Goal: Task Accomplishment & Management: Use online tool/utility

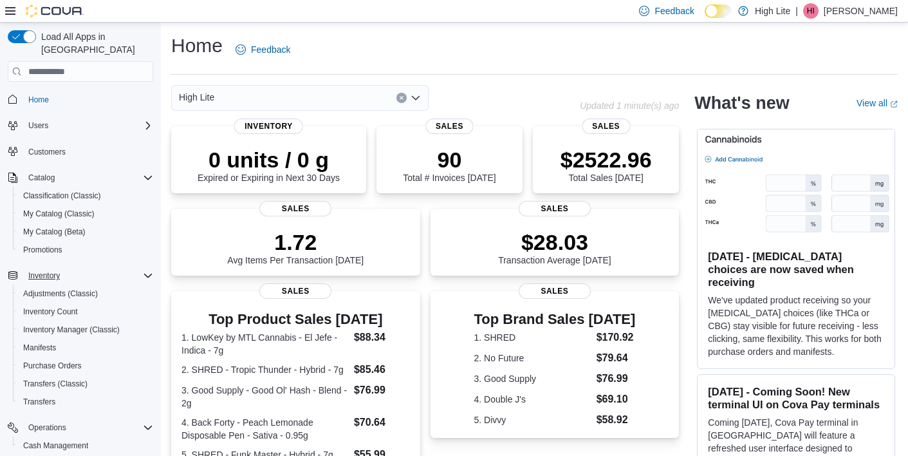
click at [52, 270] on span "Inventory" at bounding box center [44, 275] width 32 height 10
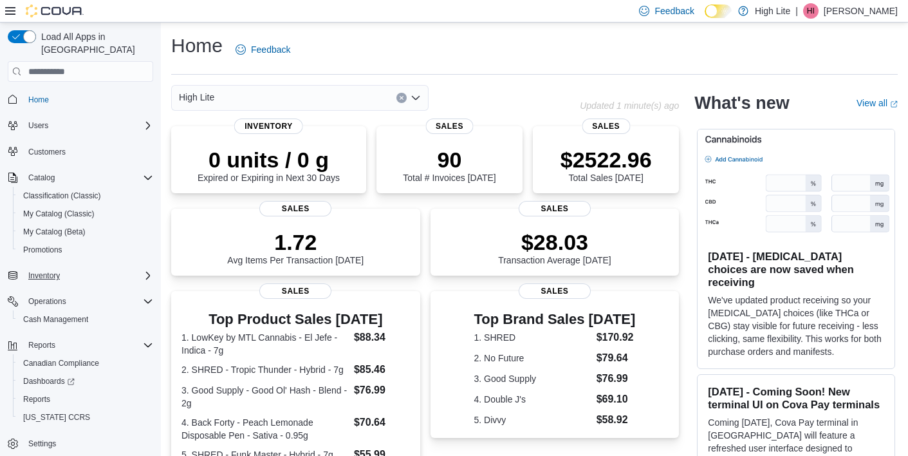
click at [50, 270] on span "Inventory" at bounding box center [44, 275] width 32 height 10
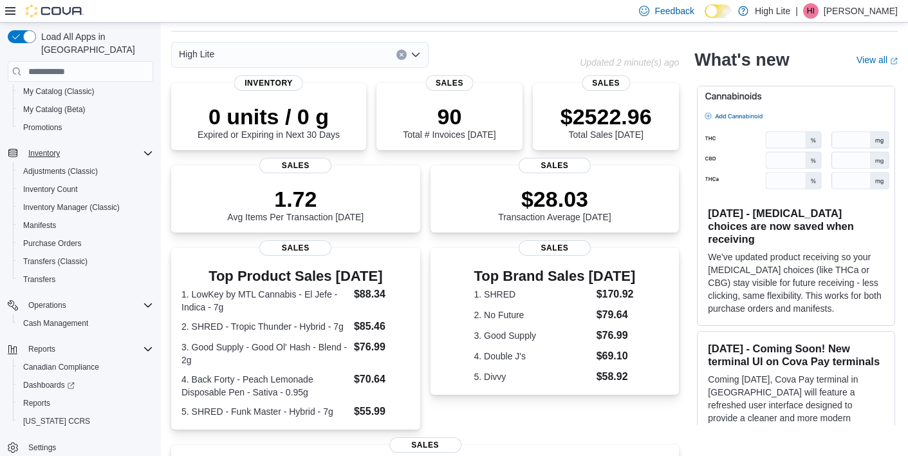
scroll to position [88, 0]
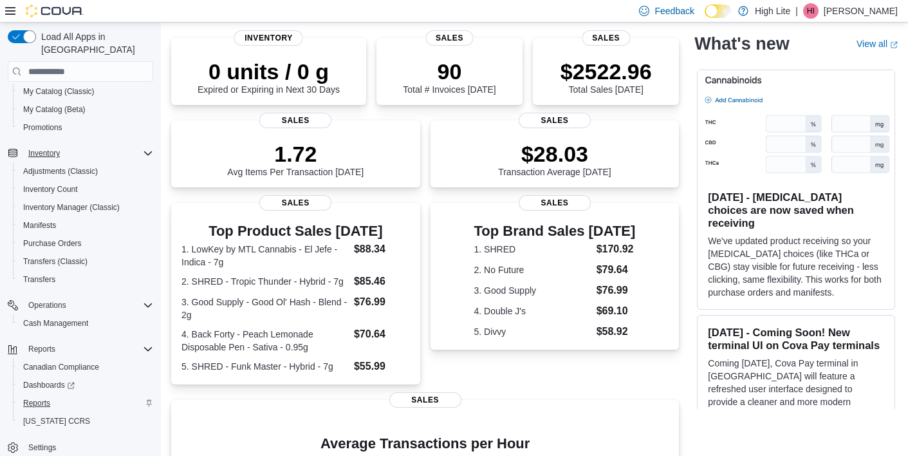
click at [42, 398] on span "Reports" at bounding box center [36, 403] width 27 height 10
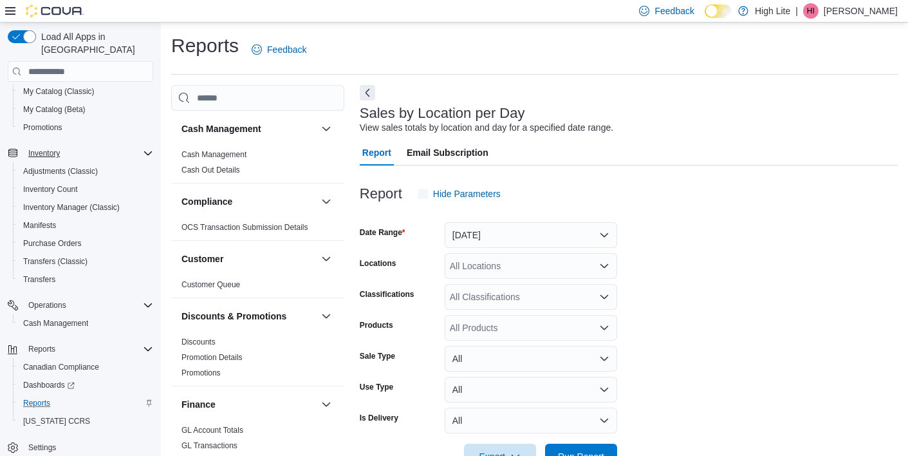
scroll to position [29, 0]
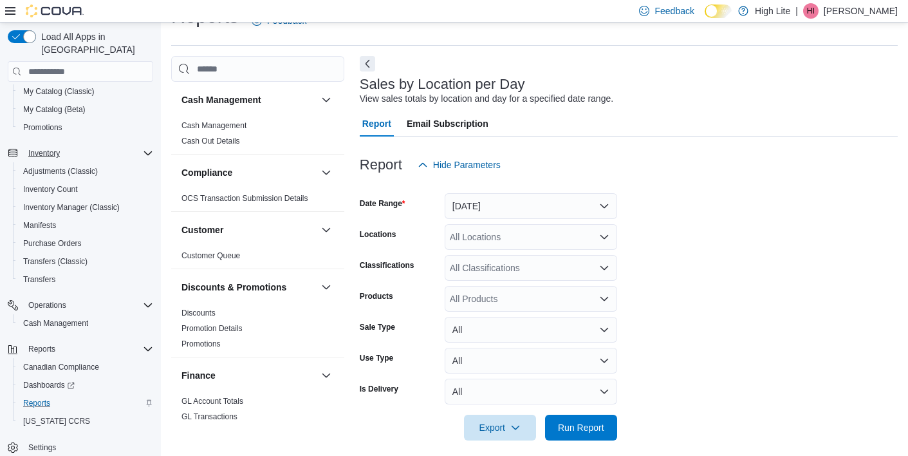
click at [524, 212] on button "[DATE]" at bounding box center [531, 206] width 173 height 26
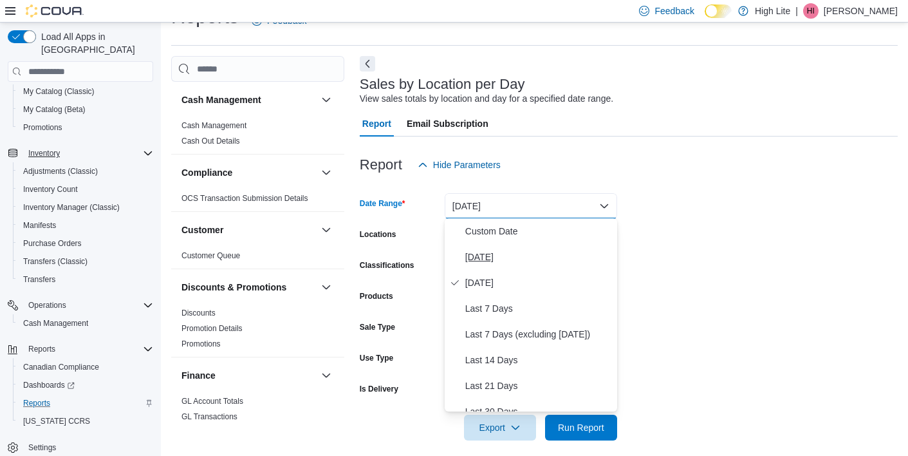
click at [523, 257] on span "[DATE]" at bounding box center [538, 256] width 147 height 15
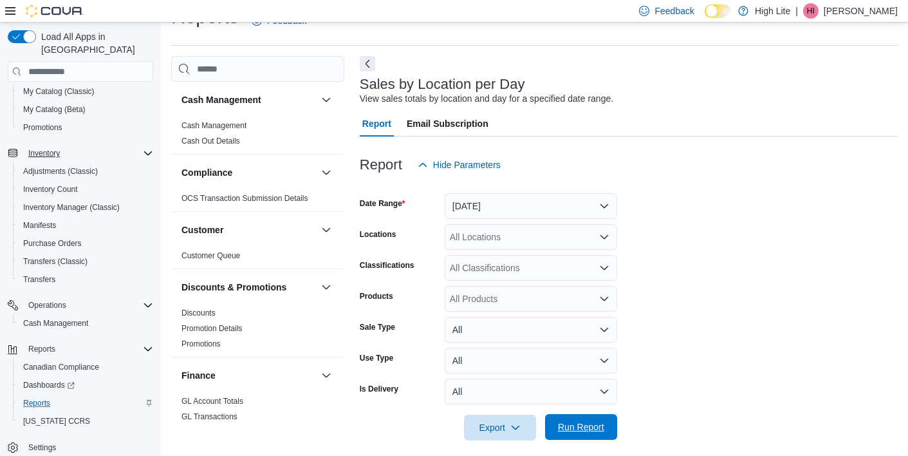
click at [595, 420] on span "Run Report" at bounding box center [581, 427] width 57 height 26
click at [583, 436] on span "Run Report" at bounding box center [581, 427] width 57 height 26
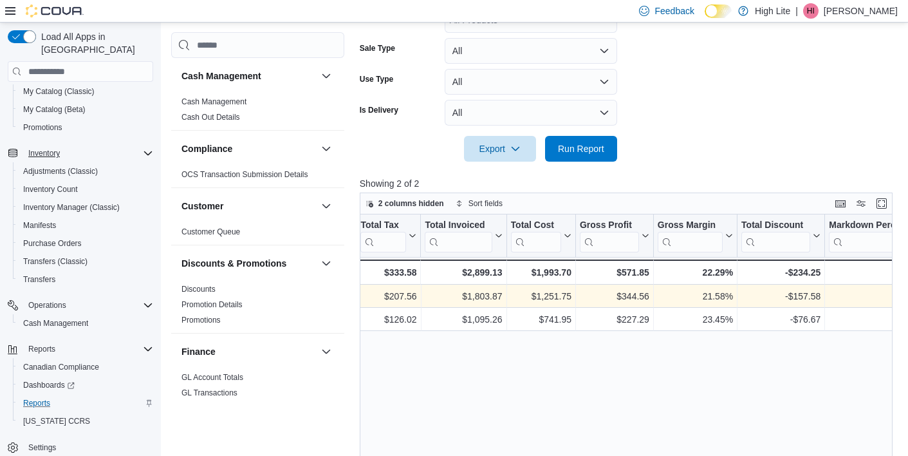
scroll to position [0, 739]
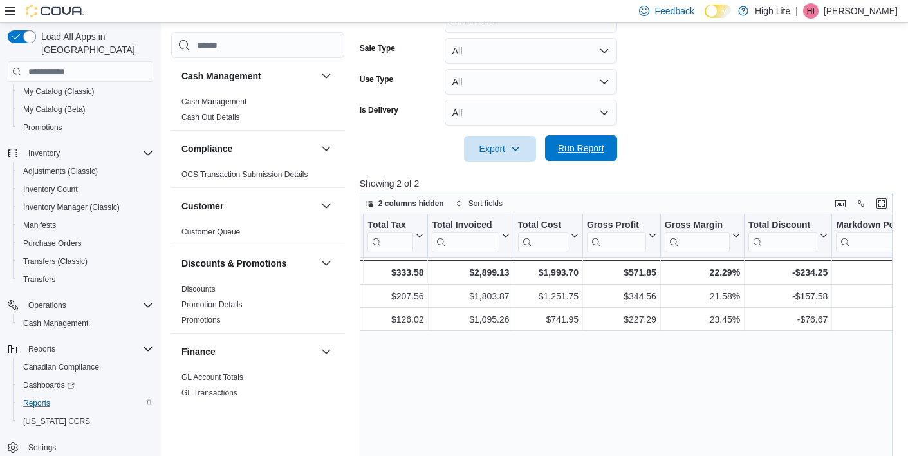
click at [592, 149] on span "Run Report" at bounding box center [581, 148] width 46 height 13
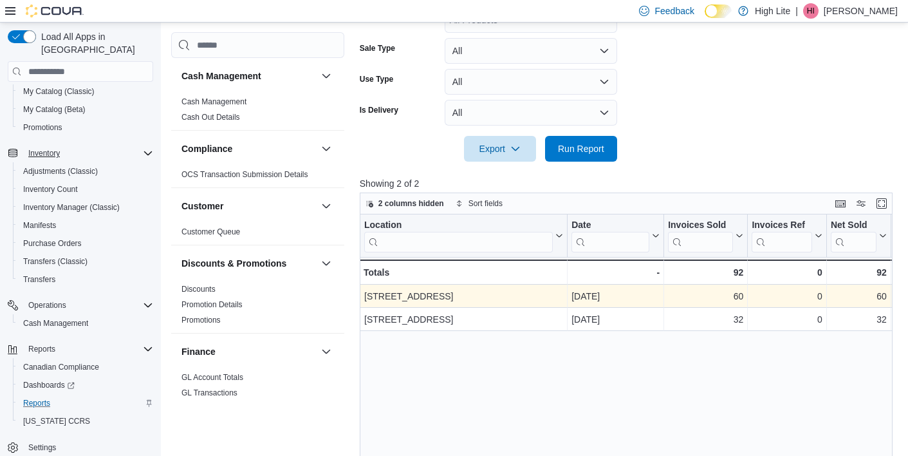
scroll to position [0, 0]
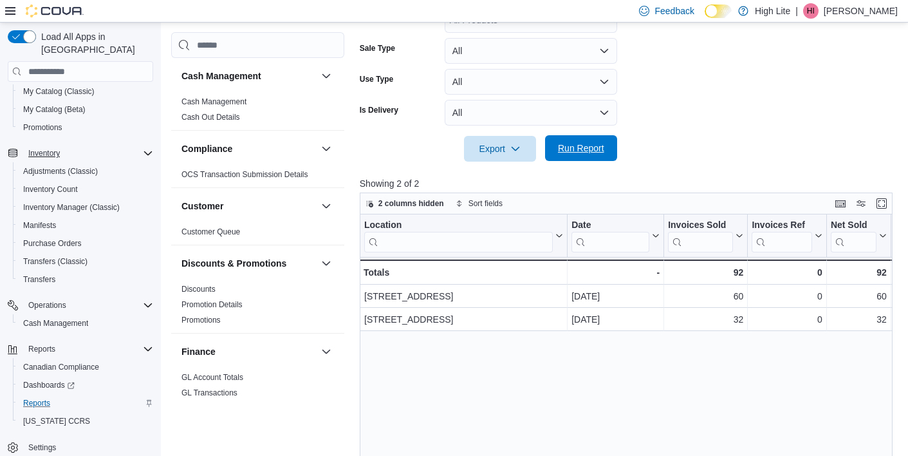
click at [564, 145] on span "Run Report" at bounding box center [581, 148] width 46 height 13
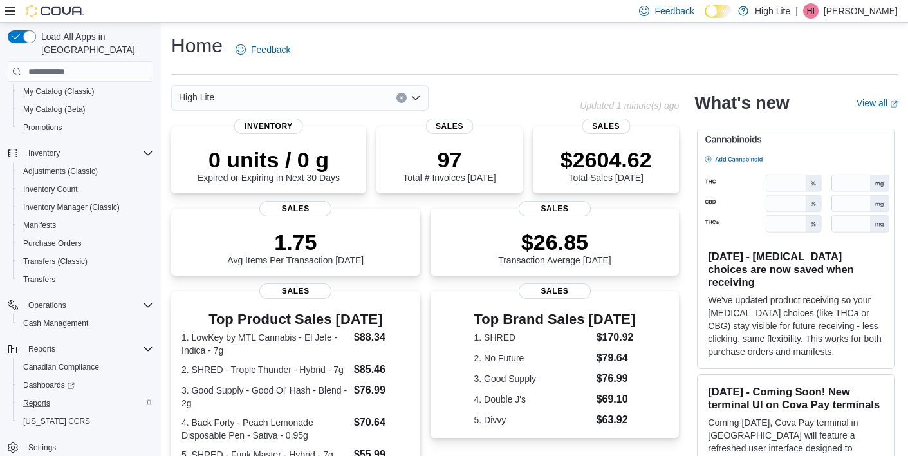
scroll to position [122, 0]
click at [55, 395] on link "Reports" at bounding box center [36, 402] width 37 height 15
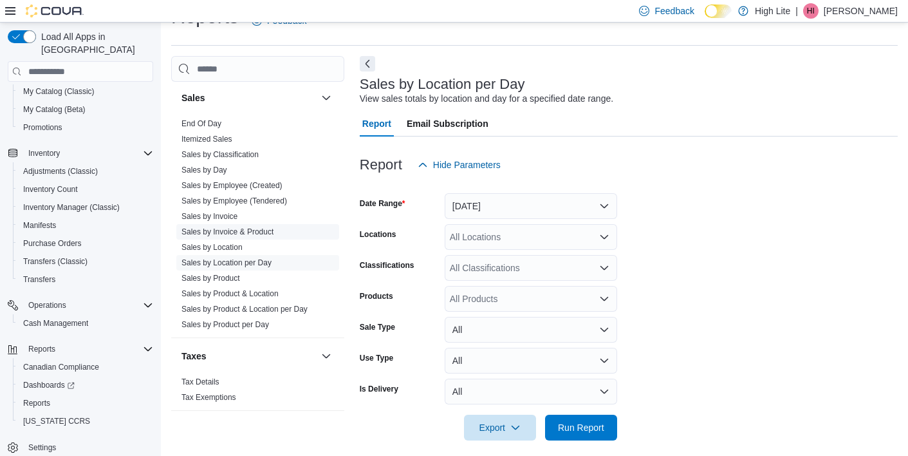
scroll to position [838, 0]
click at [257, 261] on link "Sales by Location per Day" at bounding box center [227, 262] width 90 height 9
click at [538, 205] on button "[DATE]" at bounding box center [531, 206] width 173 height 26
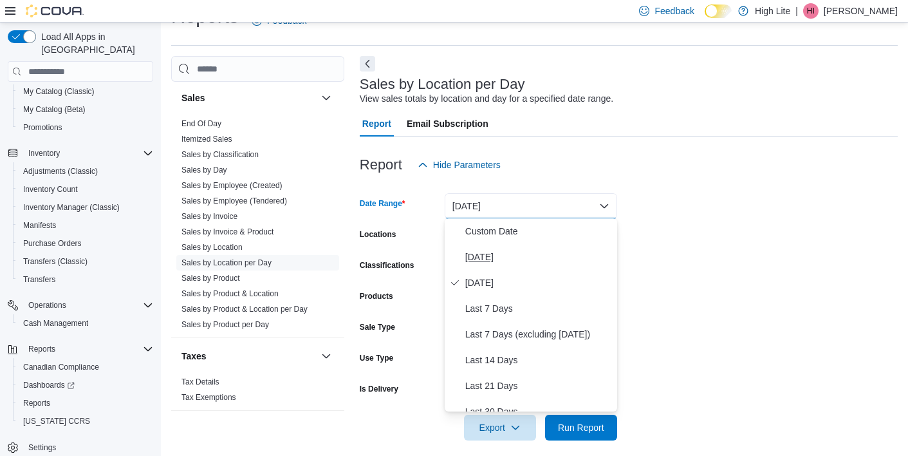
click at [514, 260] on span "[DATE]" at bounding box center [538, 256] width 147 height 15
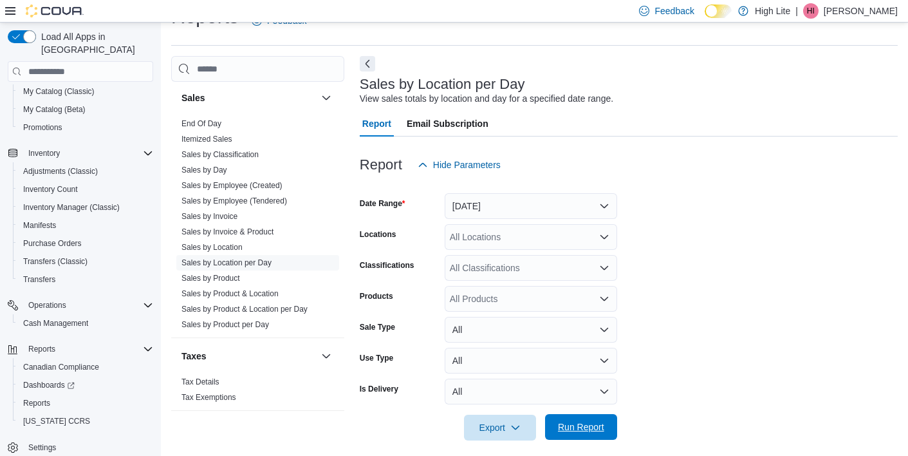
click at [582, 425] on span "Run Report" at bounding box center [581, 426] width 46 height 13
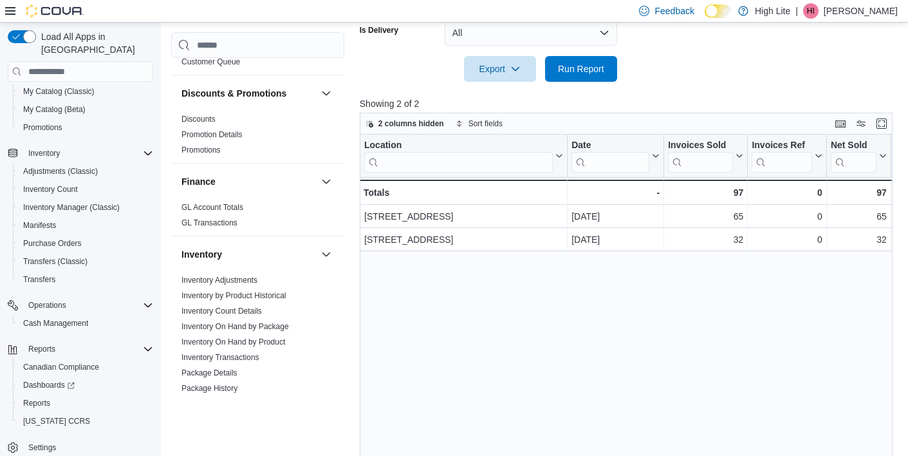
scroll to position [183, 0]
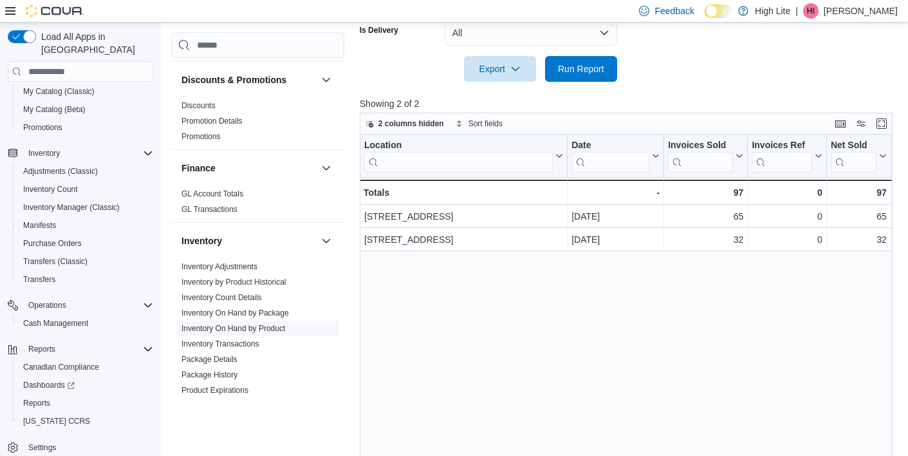
click at [263, 326] on link "Inventory On Hand by Product" at bounding box center [234, 328] width 104 height 9
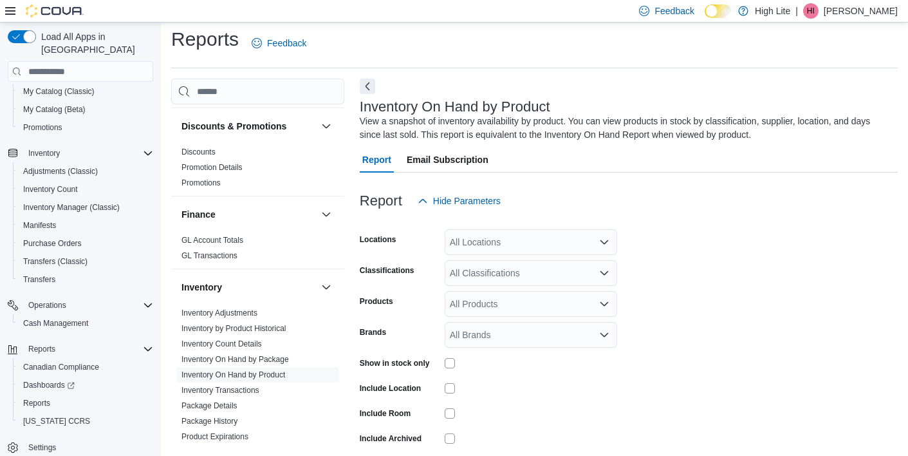
scroll to position [42, 0]
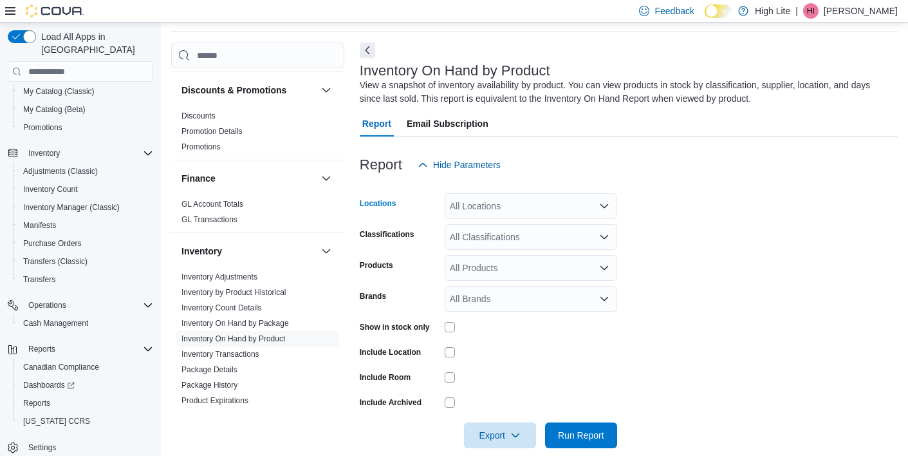
click at [509, 196] on div "All Locations" at bounding box center [531, 206] width 173 height 26
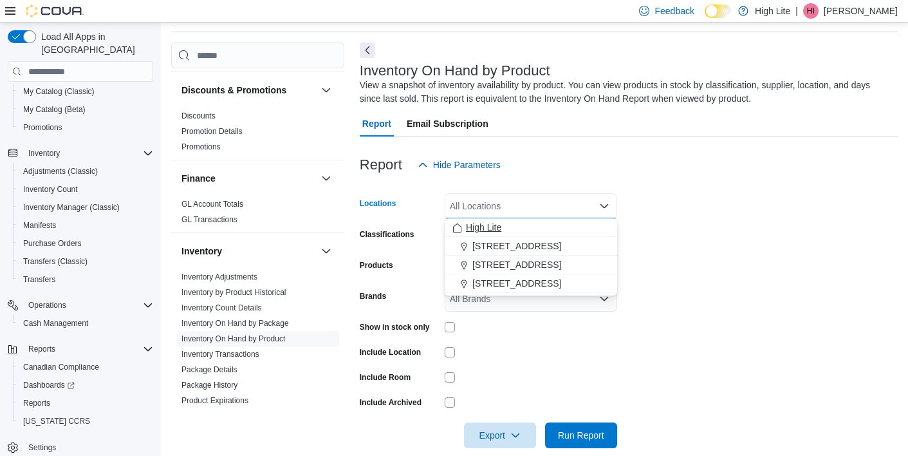
click at [498, 229] on span "High Lite" at bounding box center [483, 227] width 35 height 13
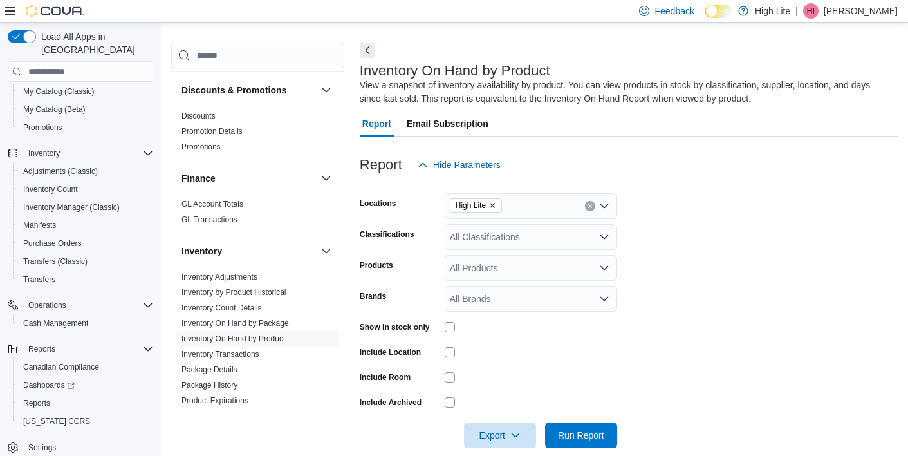
click at [718, 245] on form "Locations High Lite Classifications All Classifications Products All Products B…" at bounding box center [629, 313] width 538 height 270
click at [578, 236] on div "All Classifications" at bounding box center [531, 237] width 173 height 26
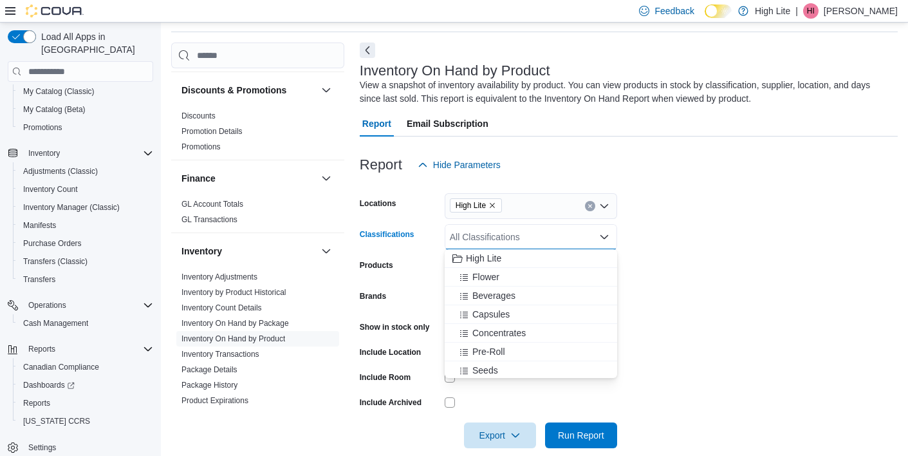
click at [702, 243] on form "Locations High Lite Classifications All Classifications Combo box. Selected. Co…" at bounding box center [629, 313] width 538 height 270
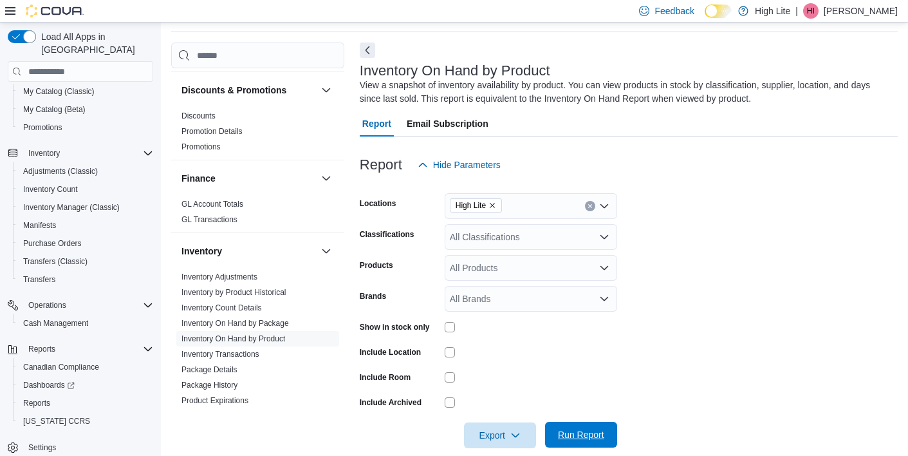
click at [595, 435] on span "Run Report" at bounding box center [581, 434] width 46 height 13
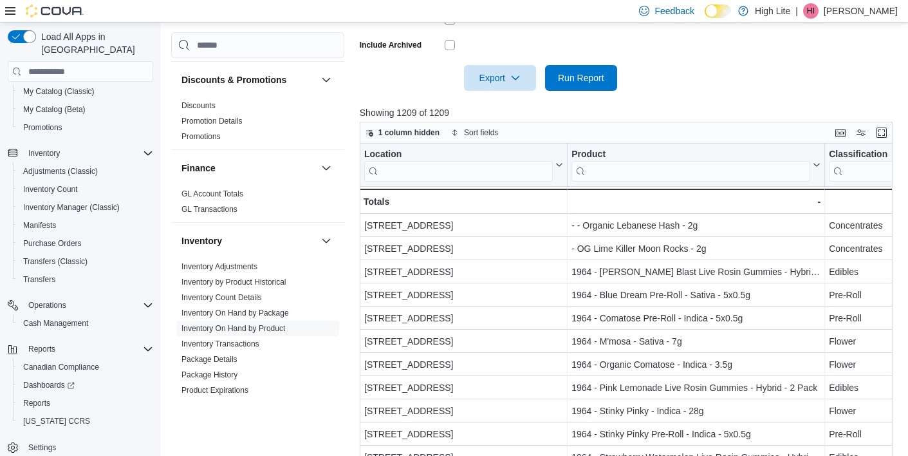
scroll to position [440, 0]
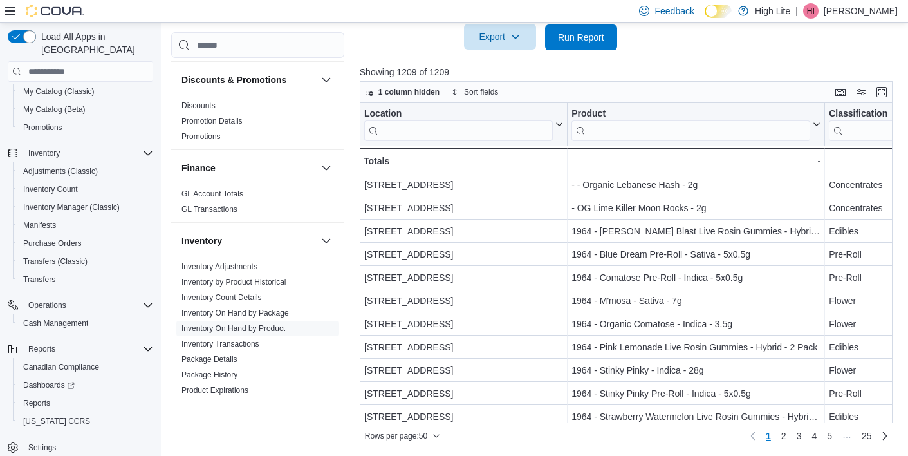
click at [523, 48] on span "Export" at bounding box center [500, 37] width 57 height 26
click at [518, 66] on span "Export to Excel" at bounding box center [500, 62] width 58 height 10
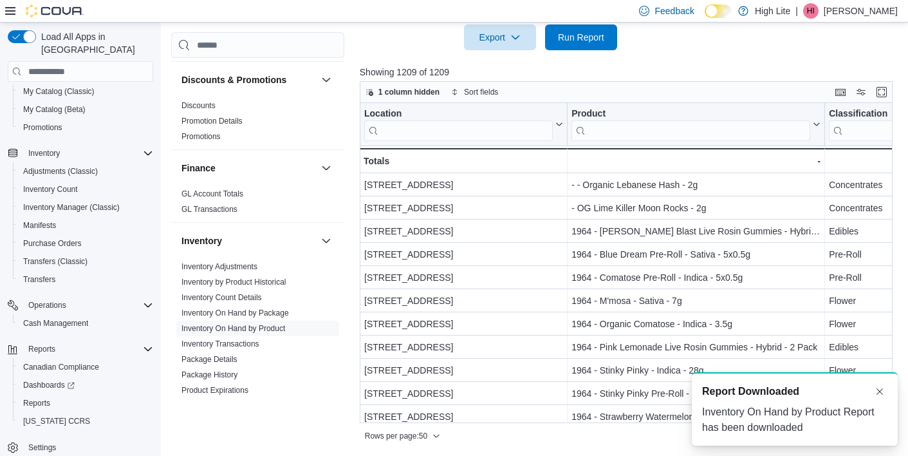
scroll to position [0, 0]
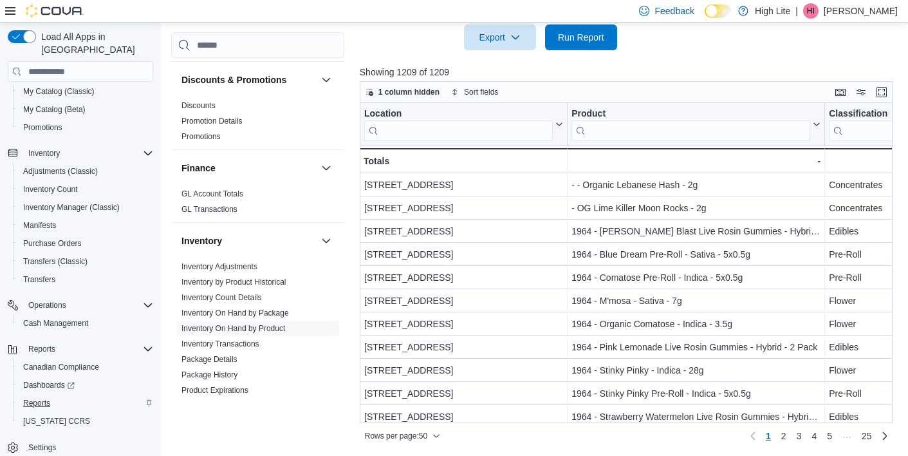
click at [50, 398] on span "Reports" at bounding box center [36, 403] width 27 height 10
click at [48, 398] on span "Reports" at bounding box center [36, 403] width 27 height 10
